Goal: Information Seeking & Learning: Learn about a topic

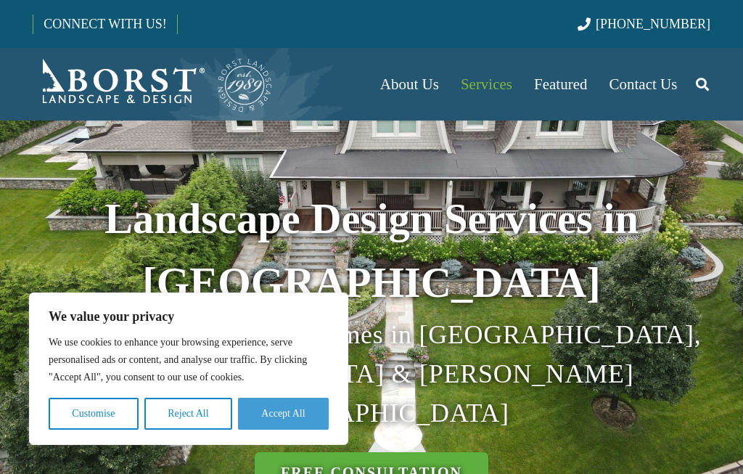
click at [326, 424] on button "Accept All" at bounding box center [283, 413] width 91 height 32
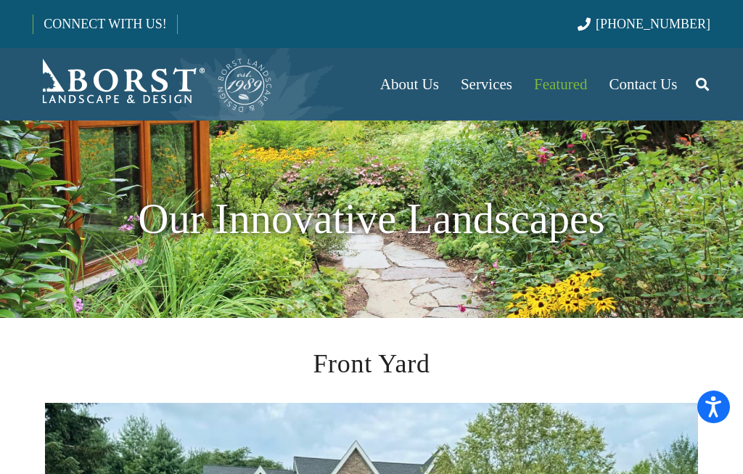
click at [489, 80] on span "Services" at bounding box center [485, 83] width 51 height 17
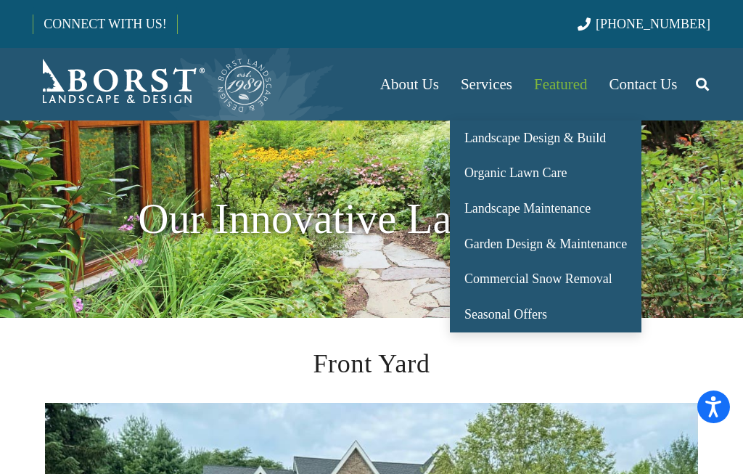
click at [584, 144] on span "Landscape Design & Build" at bounding box center [534, 138] width 141 height 15
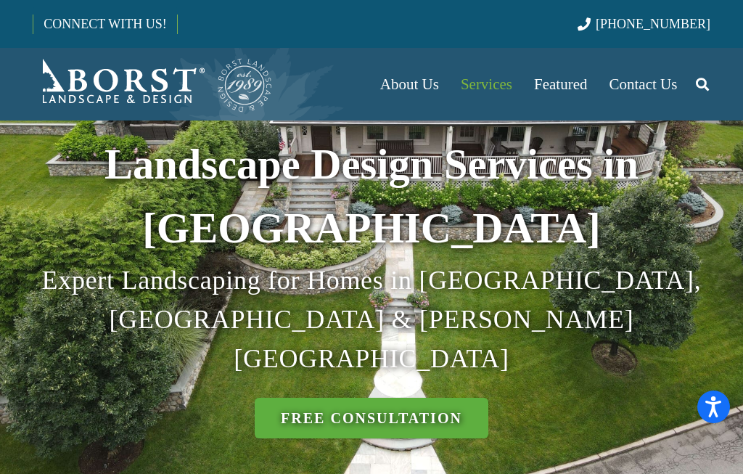
scroll to position [44, 0]
